Goal: Information Seeking & Learning: Learn about a topic

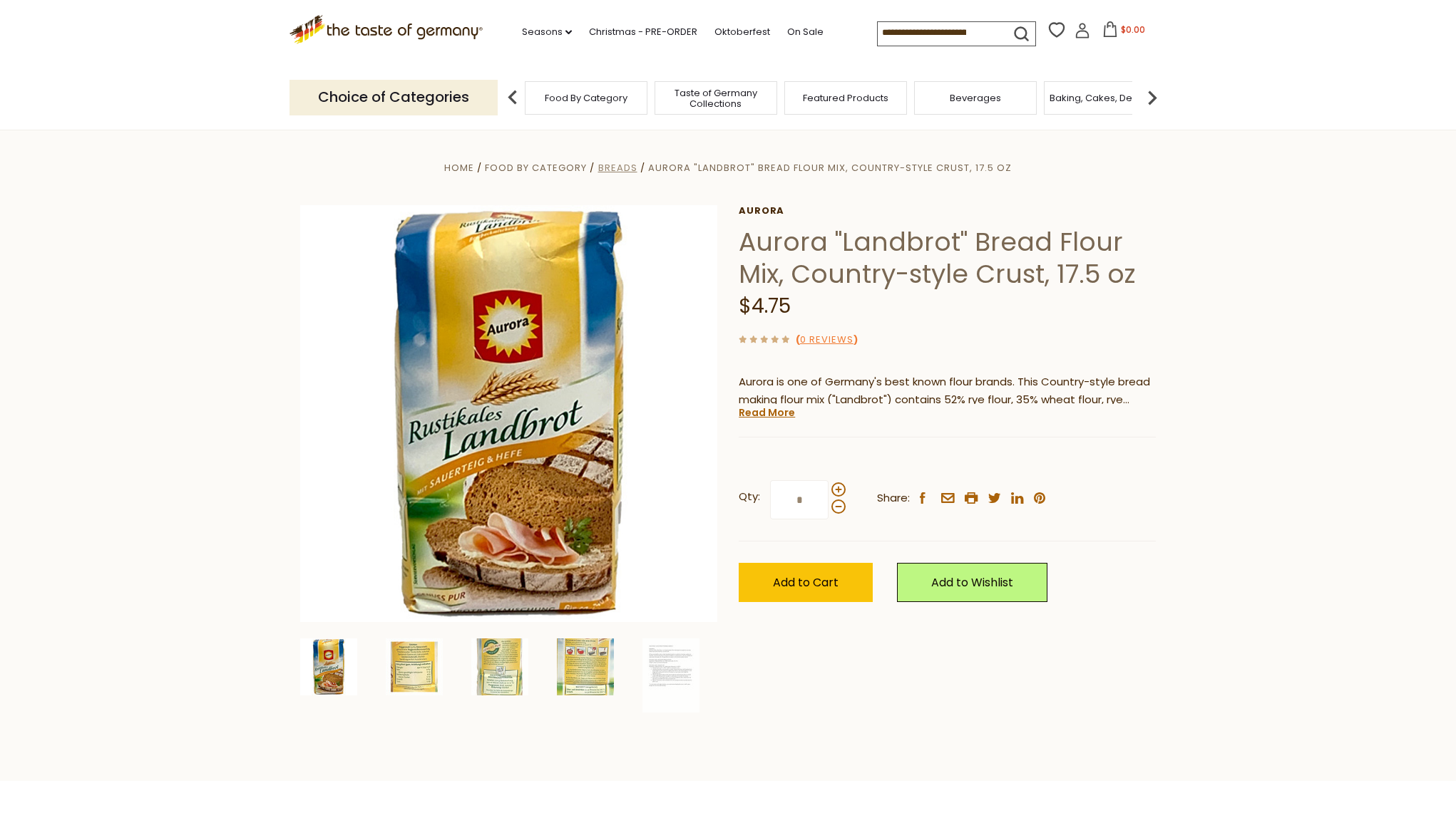
click at [623, 163] on span "Breads" at bounding box center [617, 167] width 39 height 14
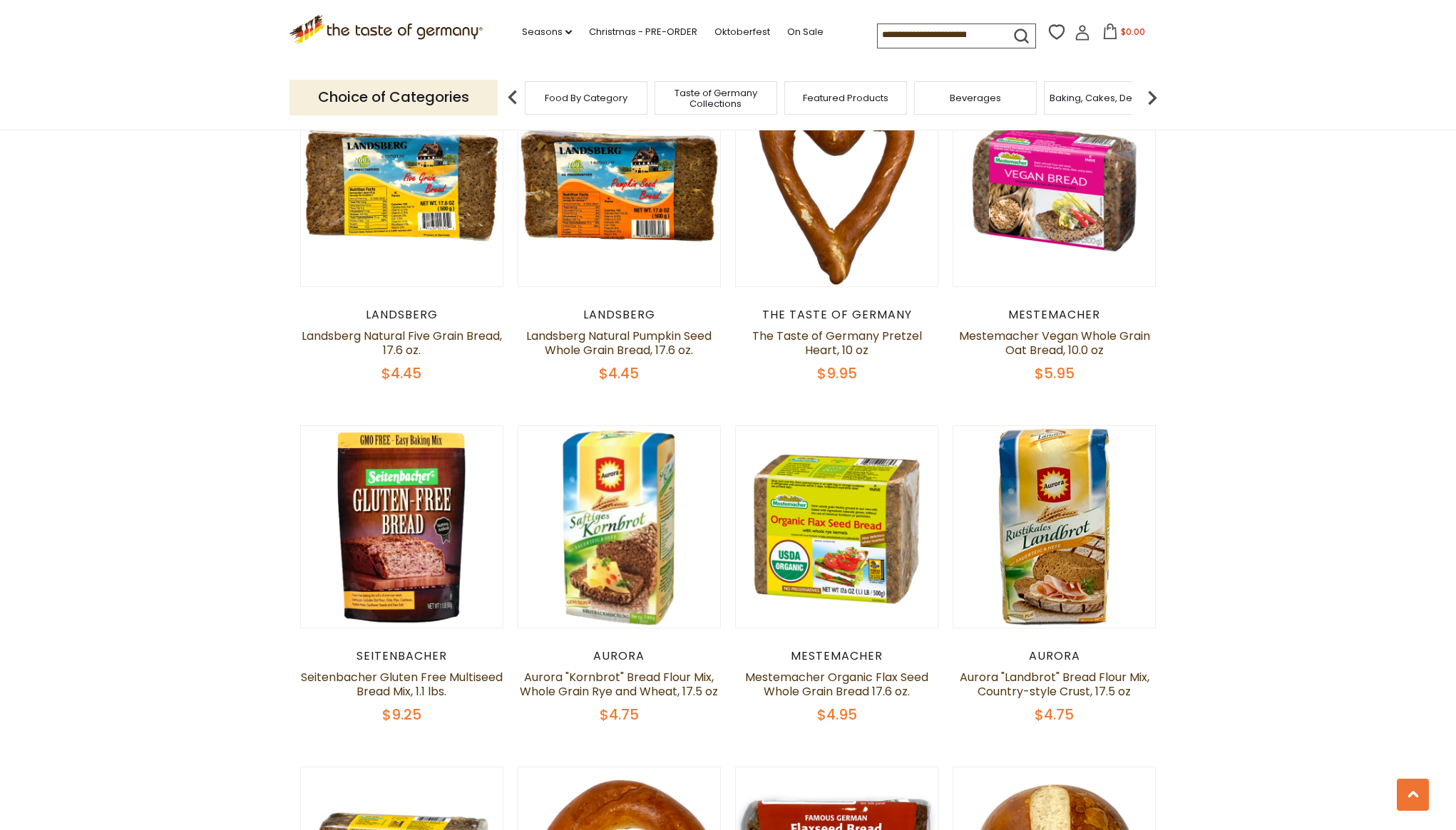
scroll to position [920, 0]
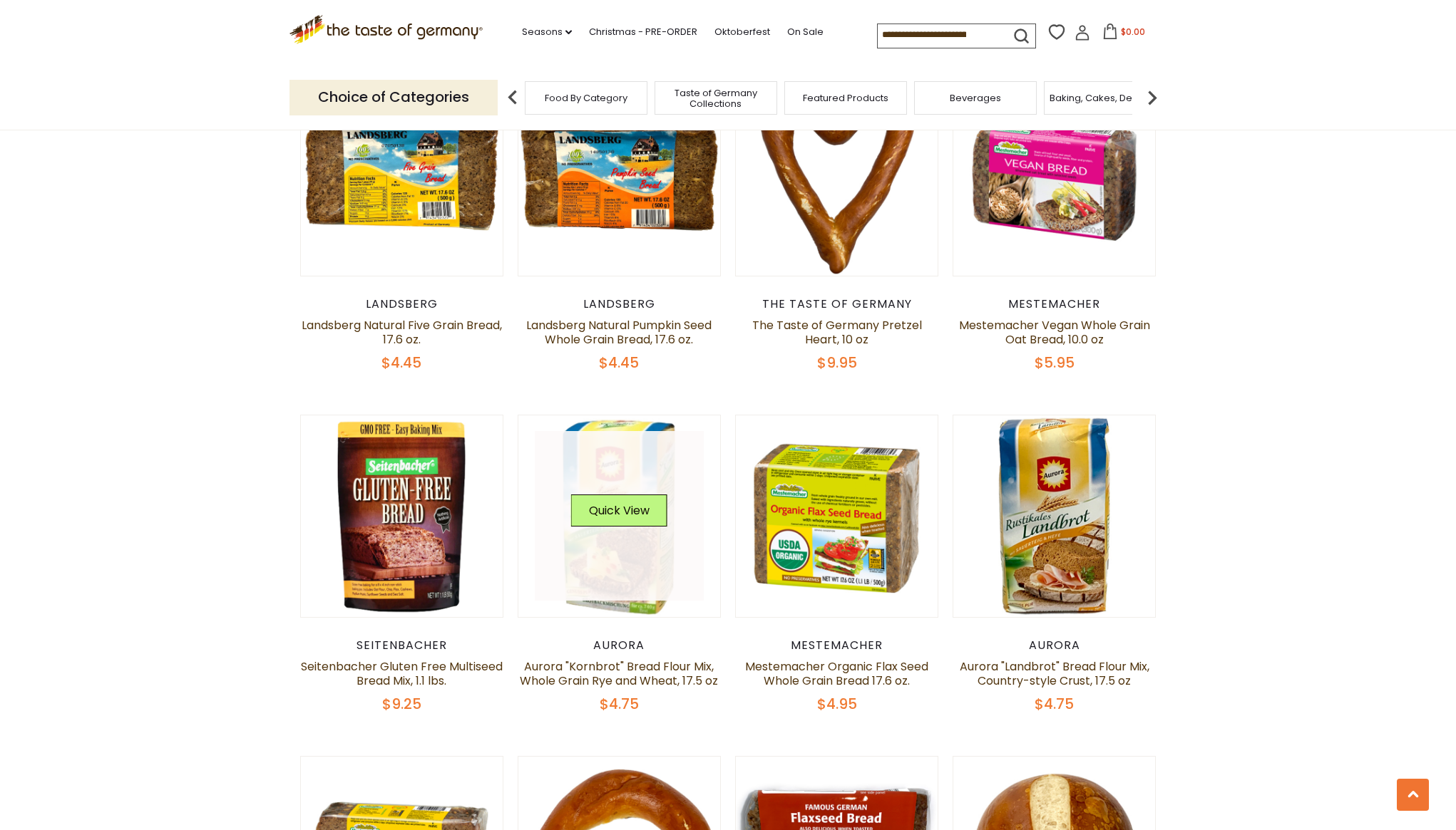
click at [630, 561] on link at bounding box center [619, 515] width 169 height 169
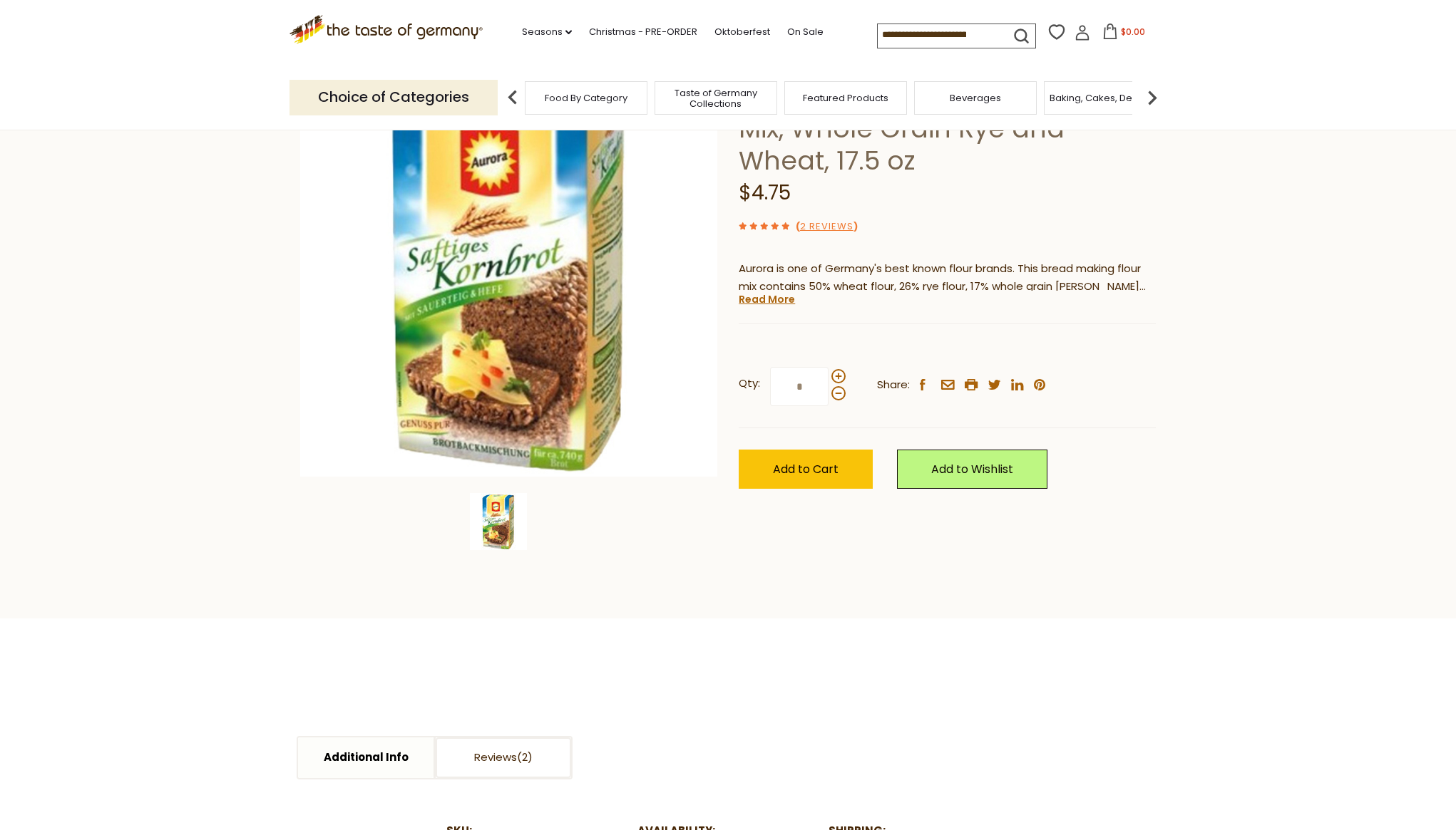
scroll to position [140, 0]
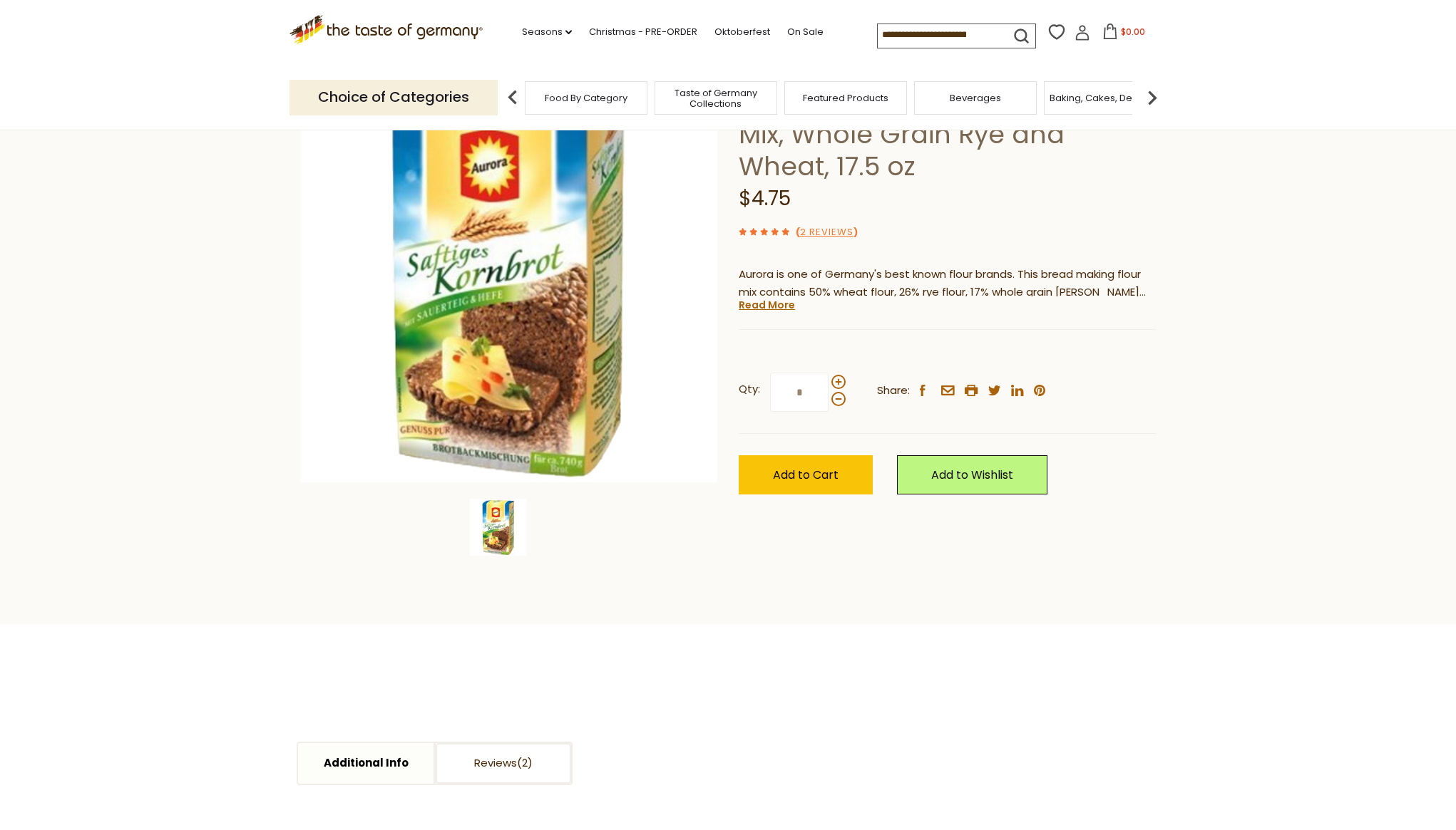
click at [767, 311] on link "Read More" at bounding box center [766, 304] width 56 height 14
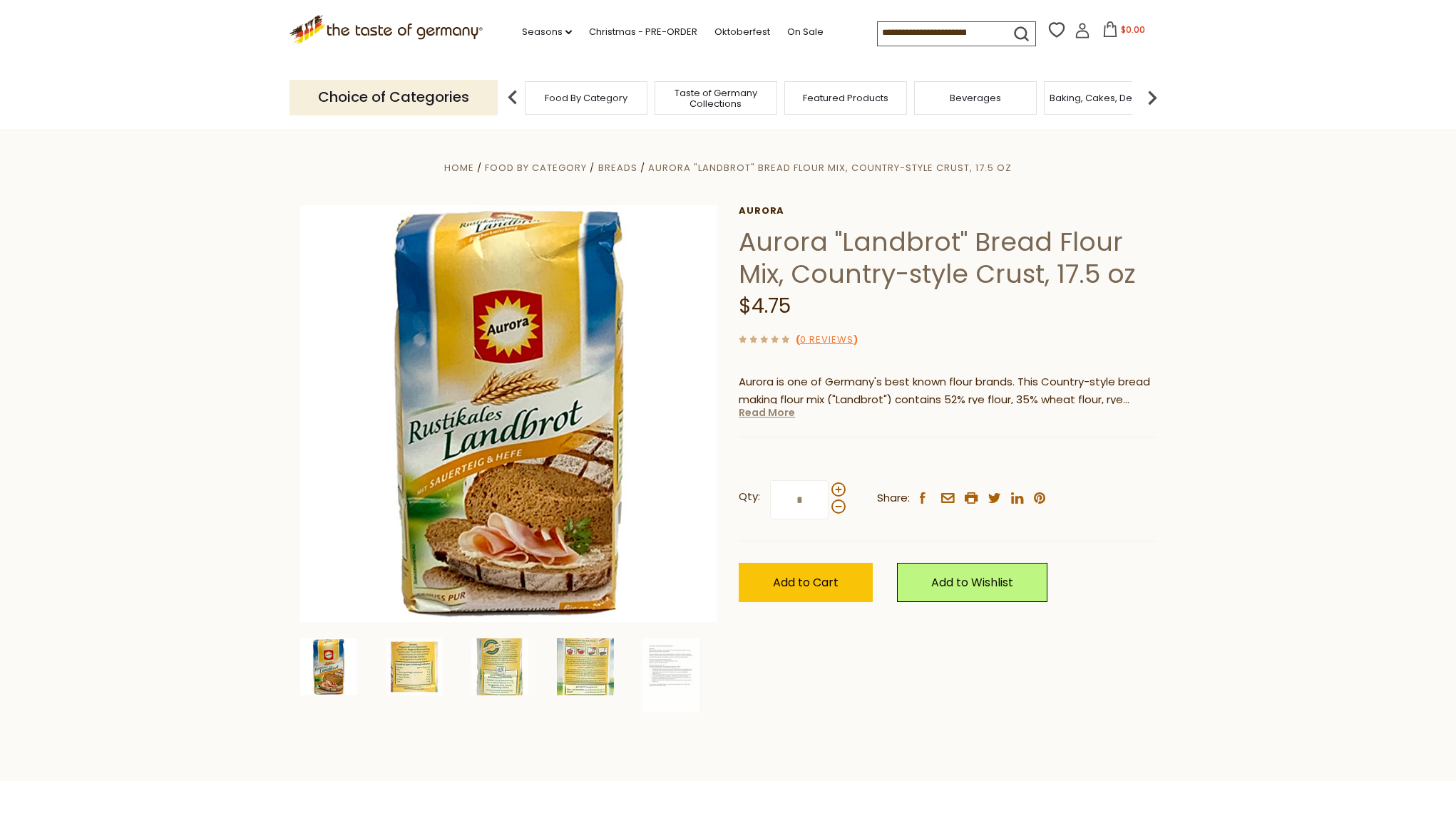
click at [784, 417] on link "Read More" at bounding box center [766, 412] width 56 height 14
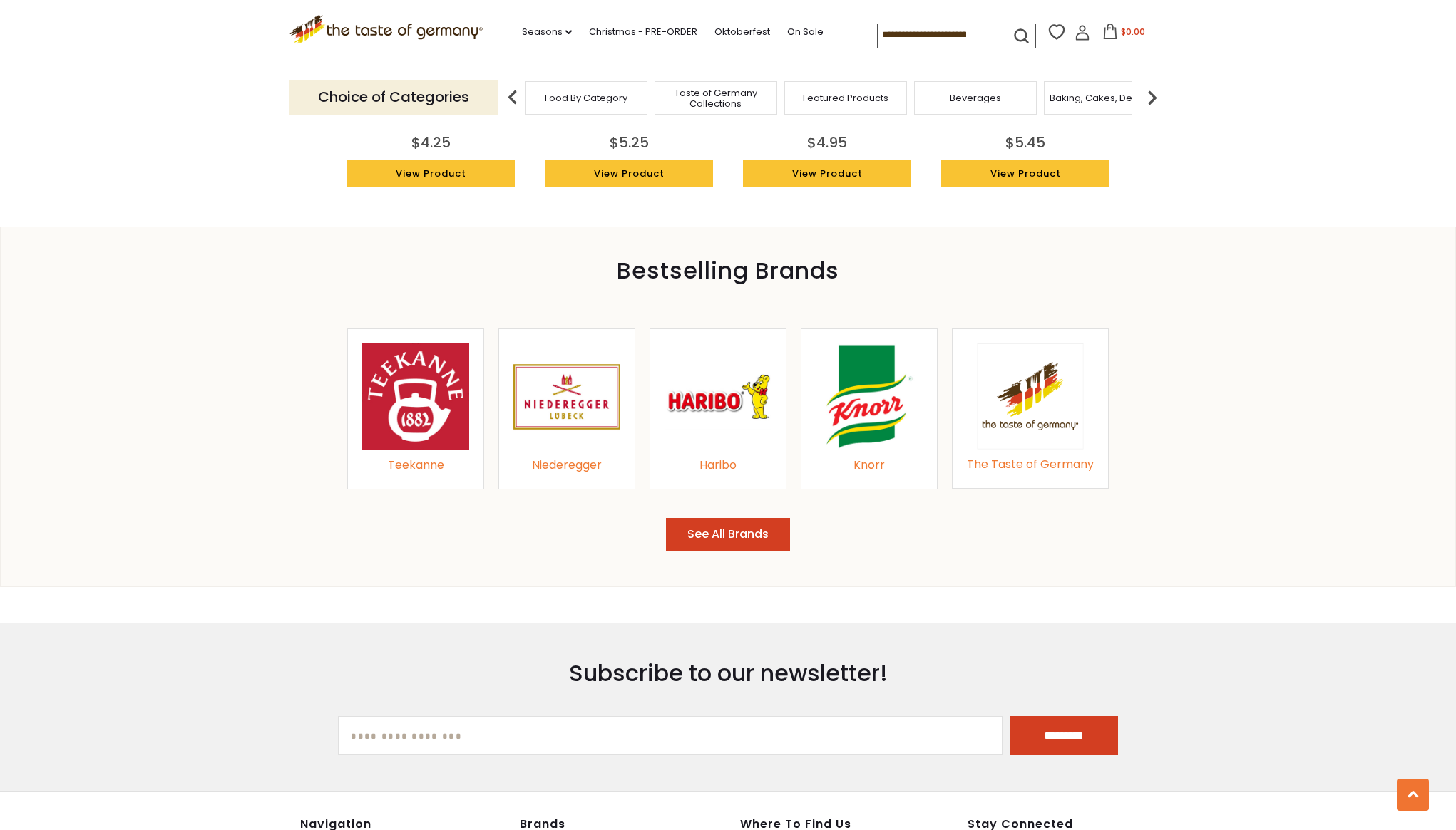
scroll to position [2042, 0]
